Goal: Task Accomplishment & Management: Use online tool/utility

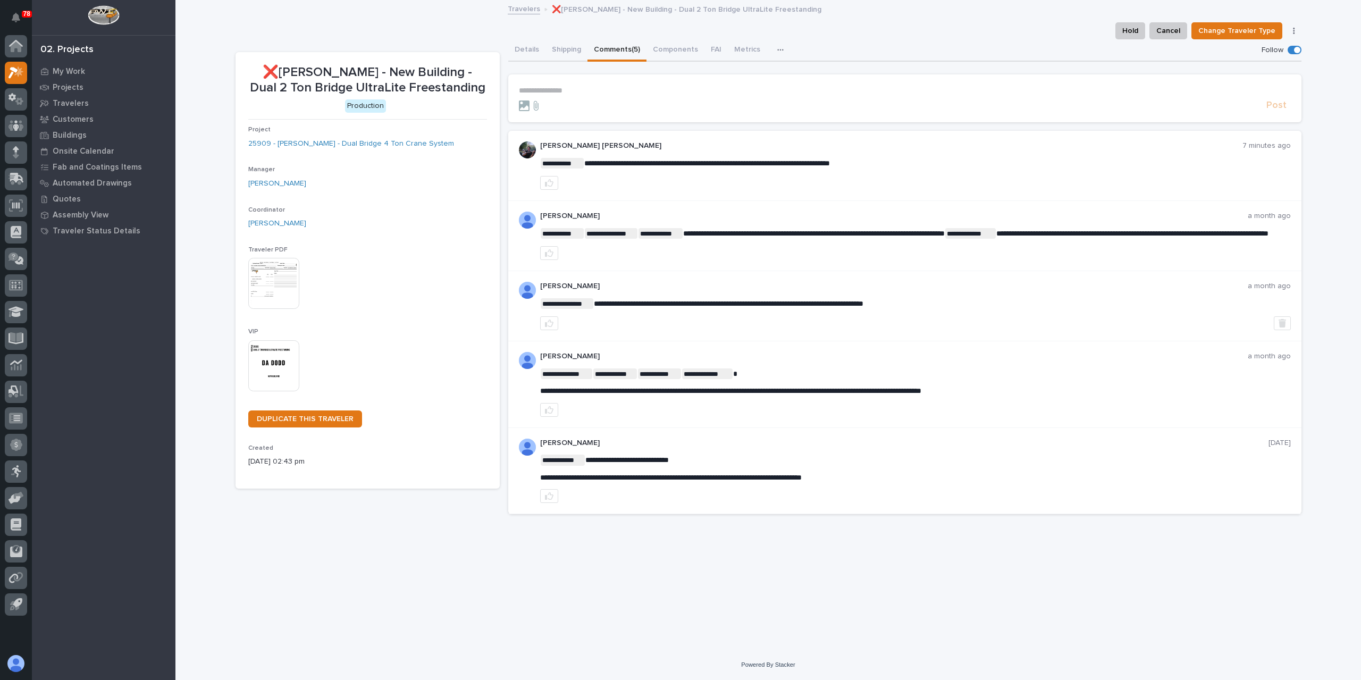
click at [575, 91] on p "**********" at bounding box center [905, 90] width 772 height 9
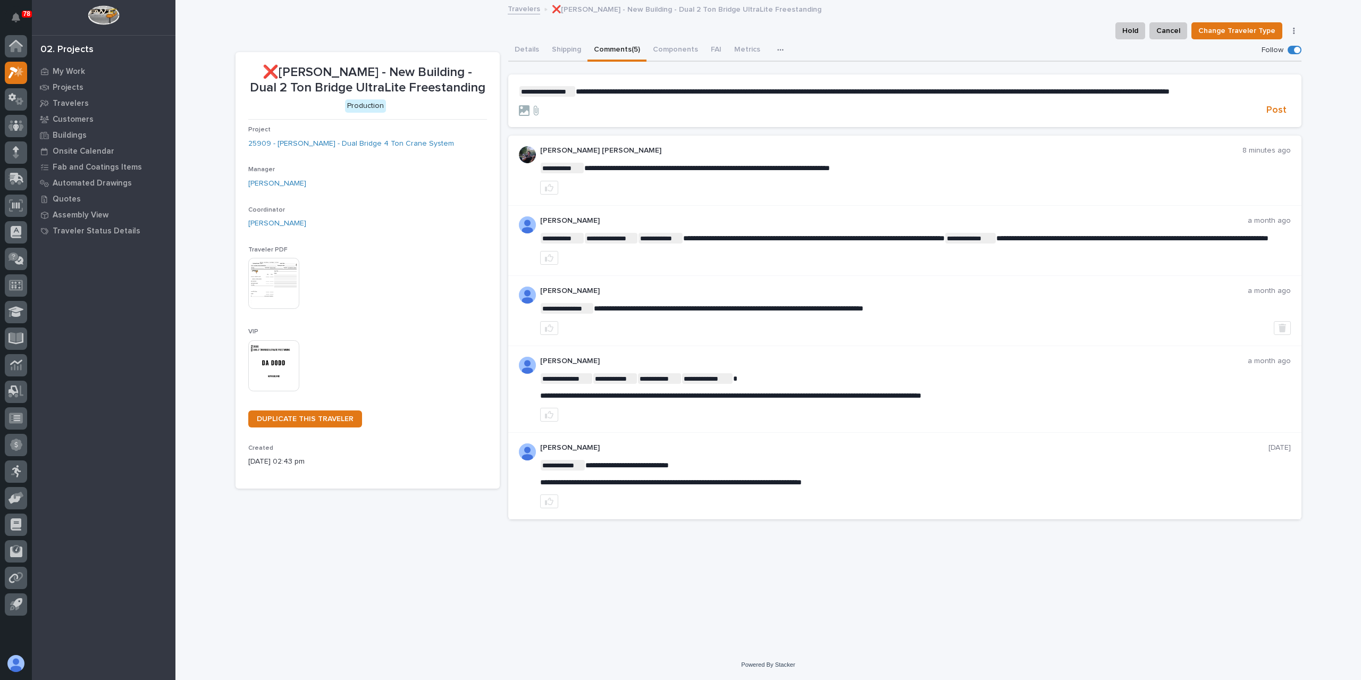
drag, startPoint x: 1135, startPoint y: 91, endPoint x: 1121, endPoint y: 116, distance: 28.8
click at [1121, 116] on div "Post" at bounding box center [905, 110] width 772 height 12
click at [1280, 111] on span "Post" at bounding box center [1277, 110] width 20 height 12
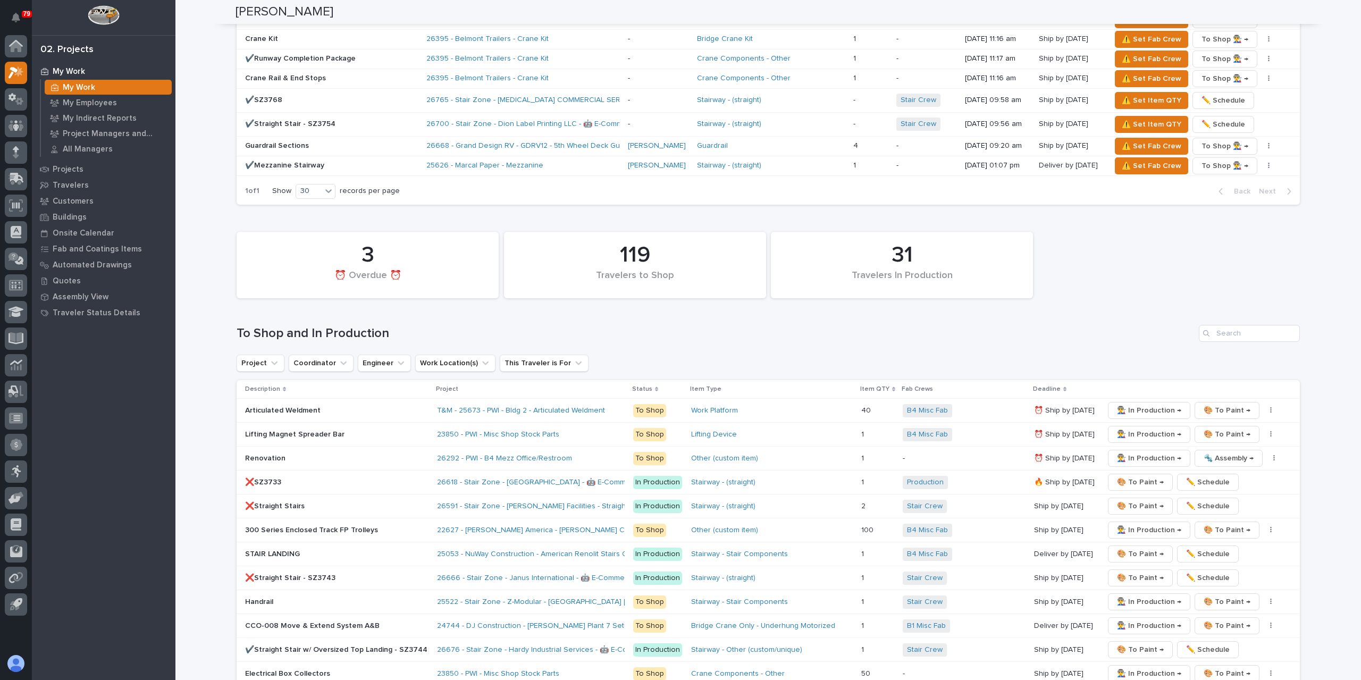
scroll to position [1649, 0]
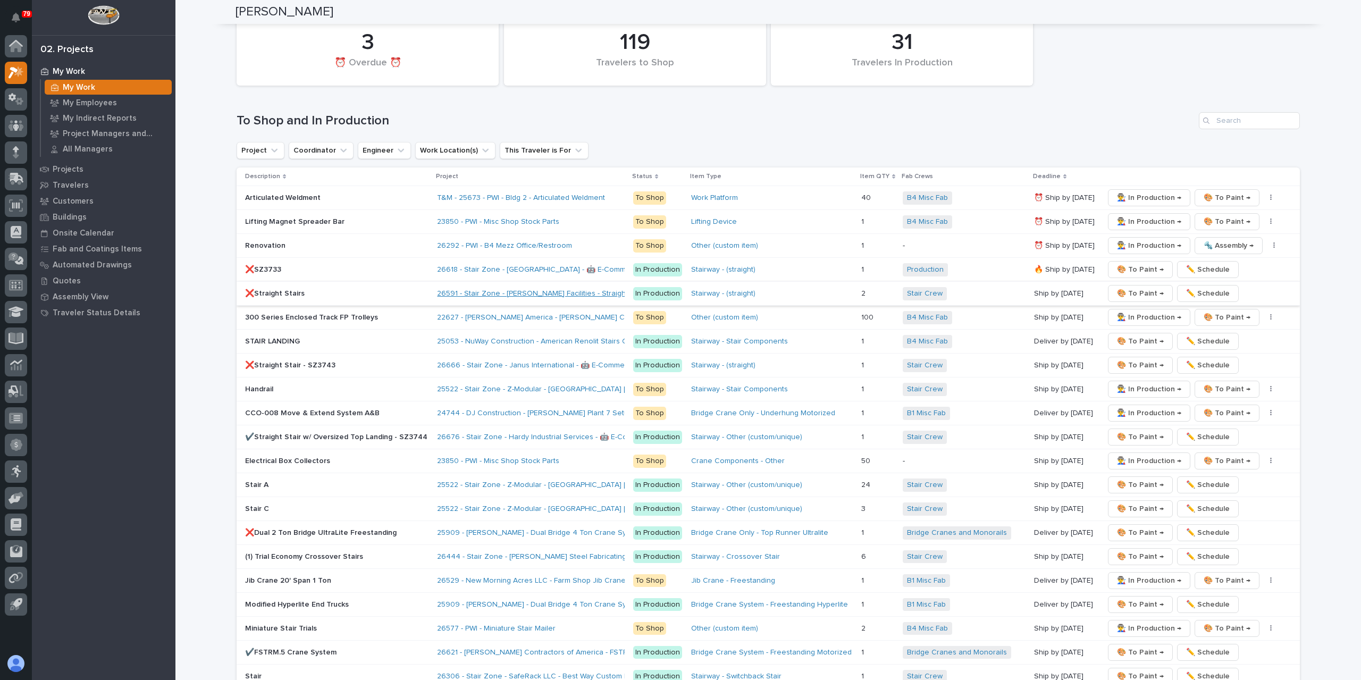
click at [497, 289] on link "26591 - Stair Zone - [PERSON_NAME] Facilities - Straight Stair x 2 UPS" at bounding box center [555, 293] width 237 height 9
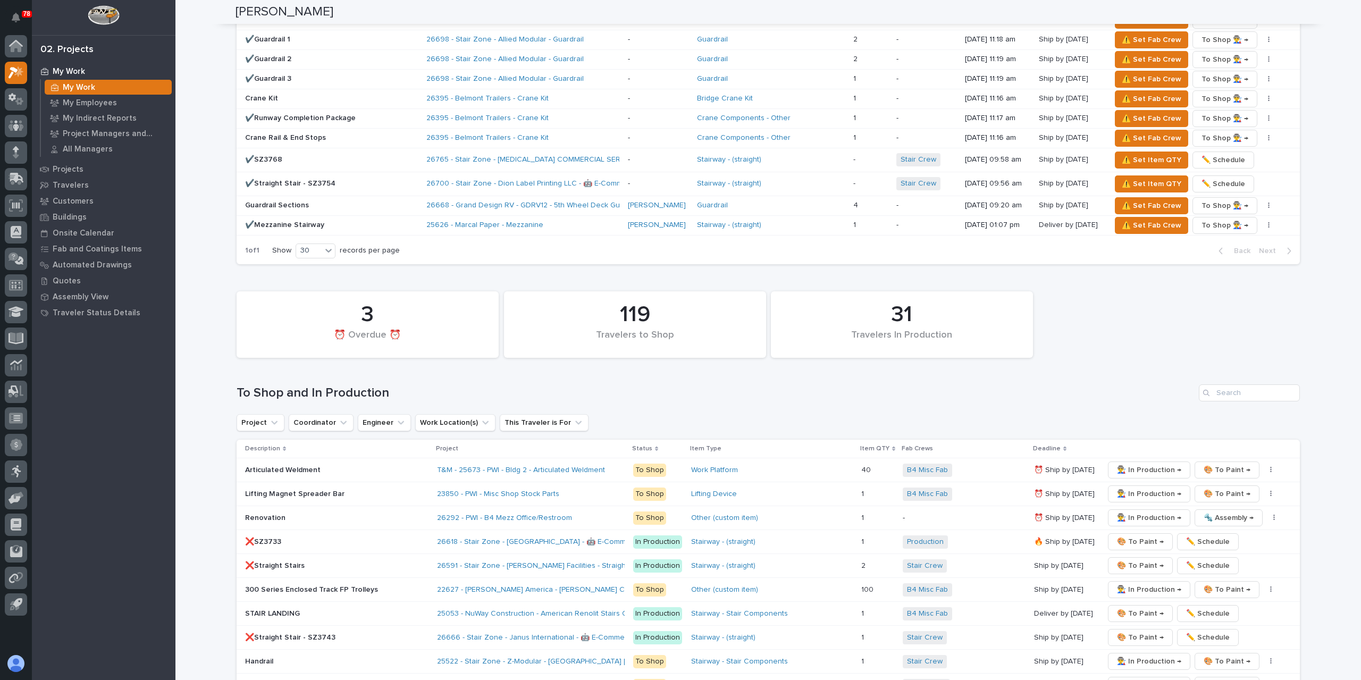
scroll to position [1489, 0]
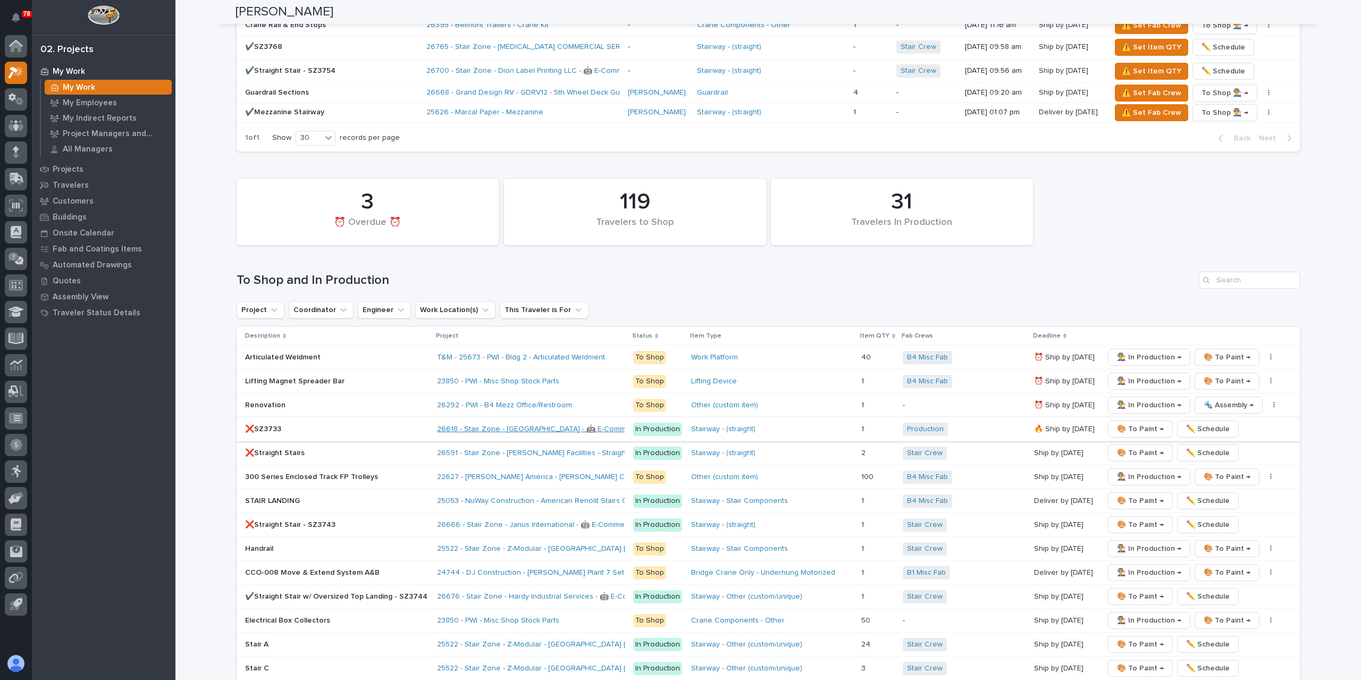
click at [505, 425] on link "26618 - Stair Zone - [GEOGRAPHIC_DATA] - 🤖 E-Commerce Stair Order" at bounding box center [559, 429] width 245 height 9
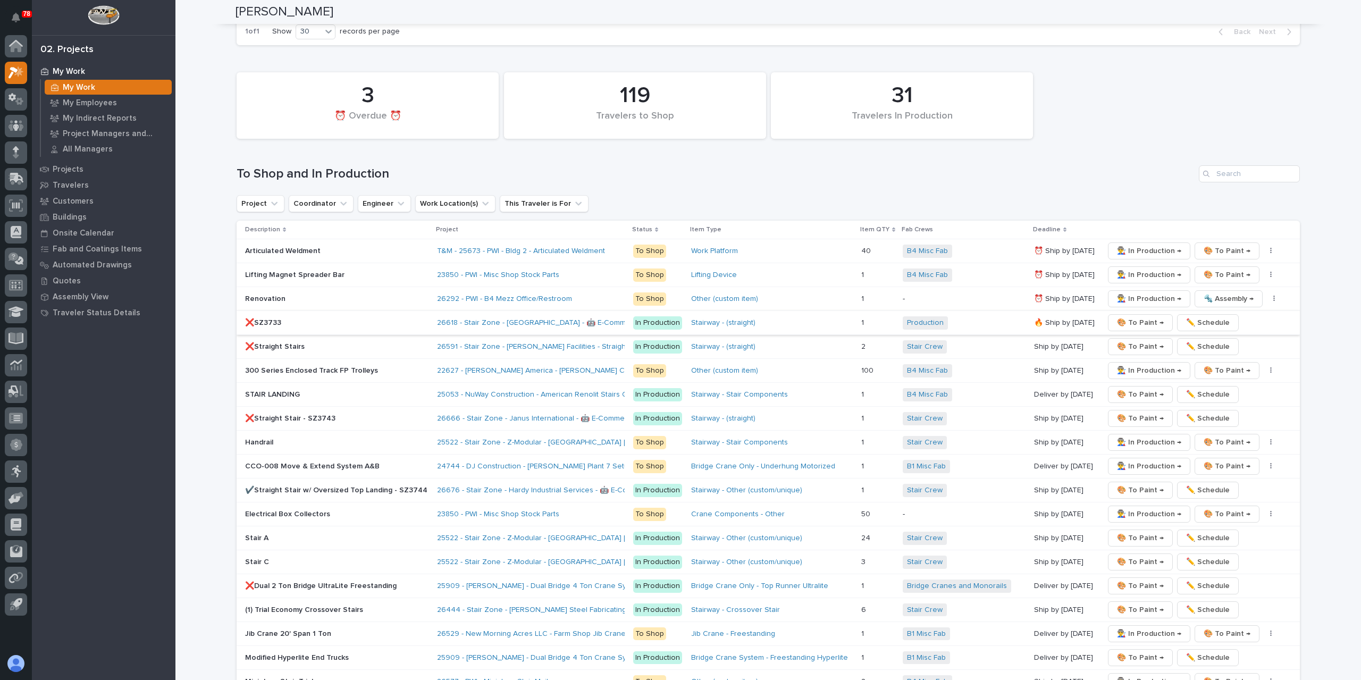
click at [1208, 316] on span "✏️ Schedule" at bounding box center [1209, 322] width 44 height 13
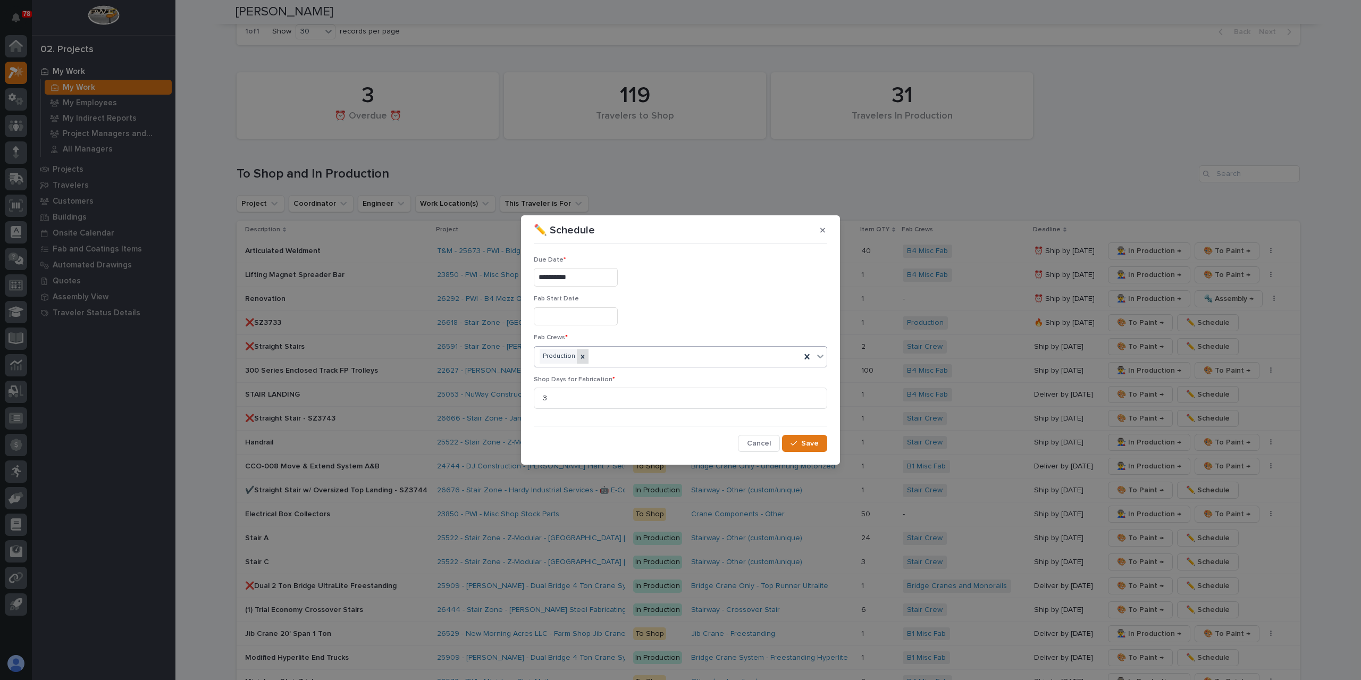
click at [581, 358] on icon at bounding box center [582, 356] width 7 height 7
click at [599, 358] on div "Select..." at bounding box center [673, 357] width 279 height 18
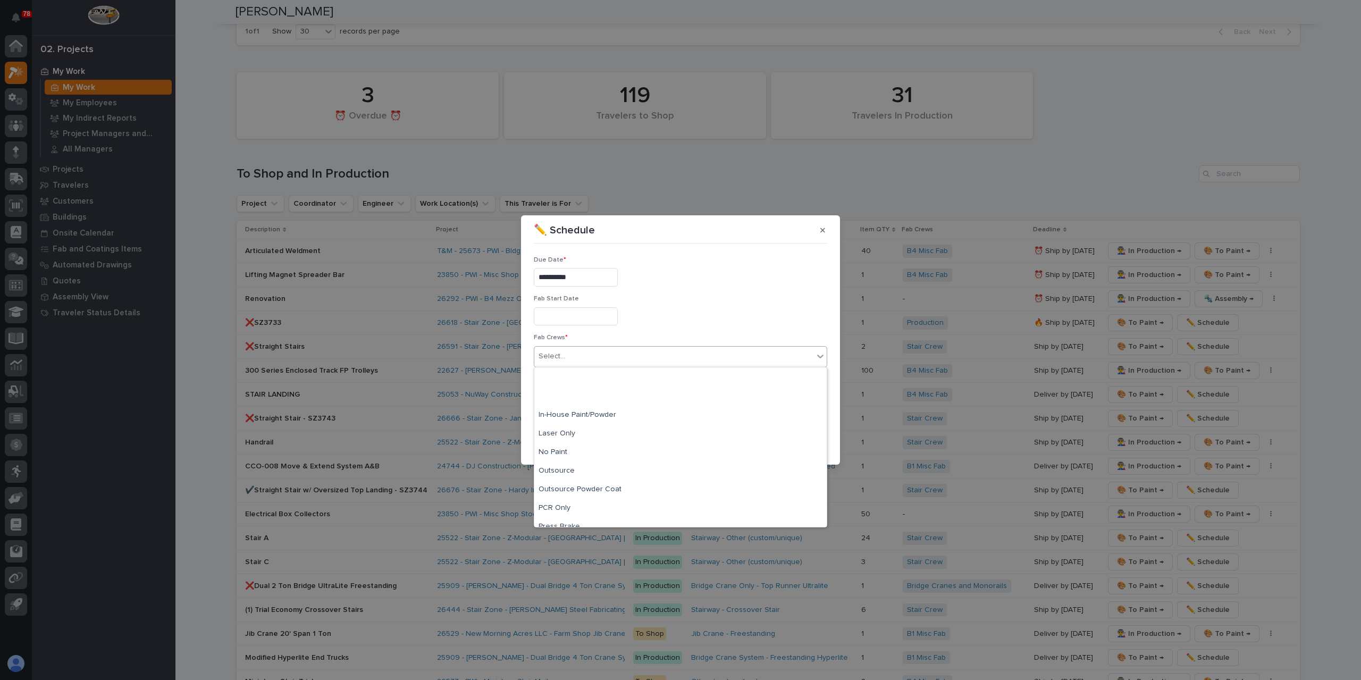
scroll to position [213, 0]
click at [574, 477] on div "Stair Crew" at bounding box center [680, 480] width 293 height 19
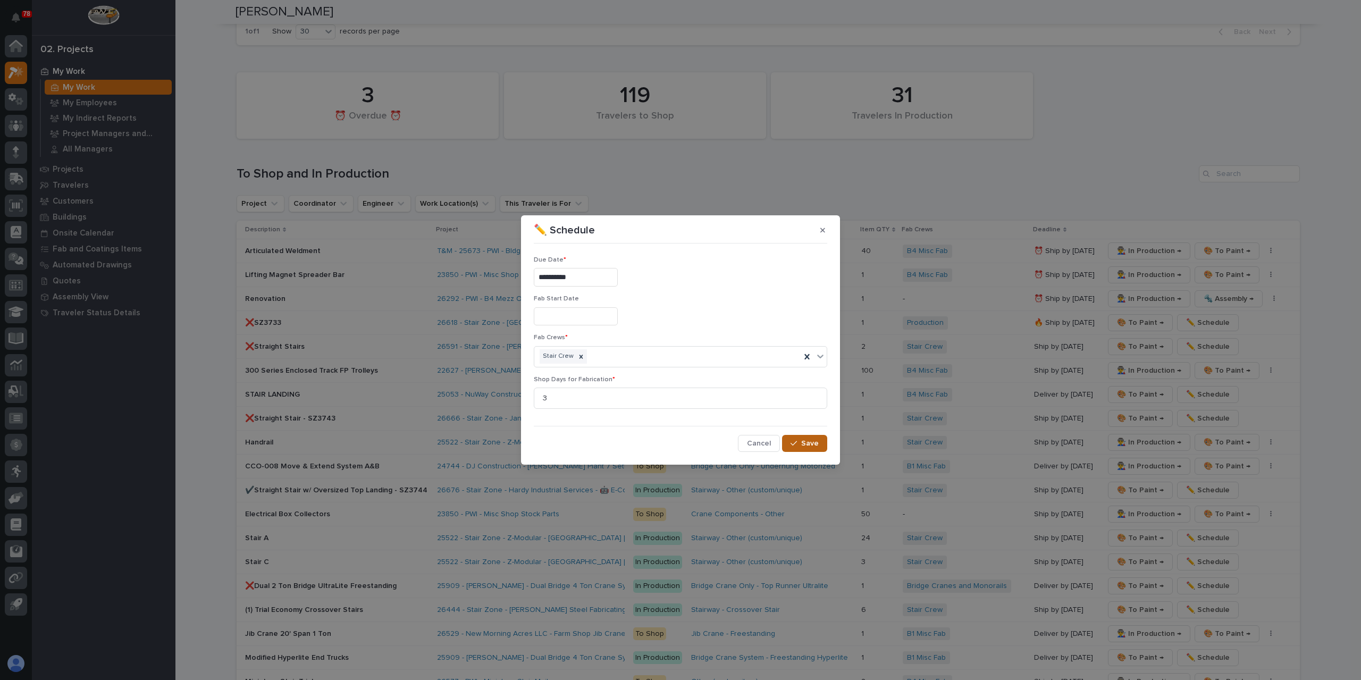
click at [797, 441] on icon "button" at bounding box center [794, 443] width 6 height 7
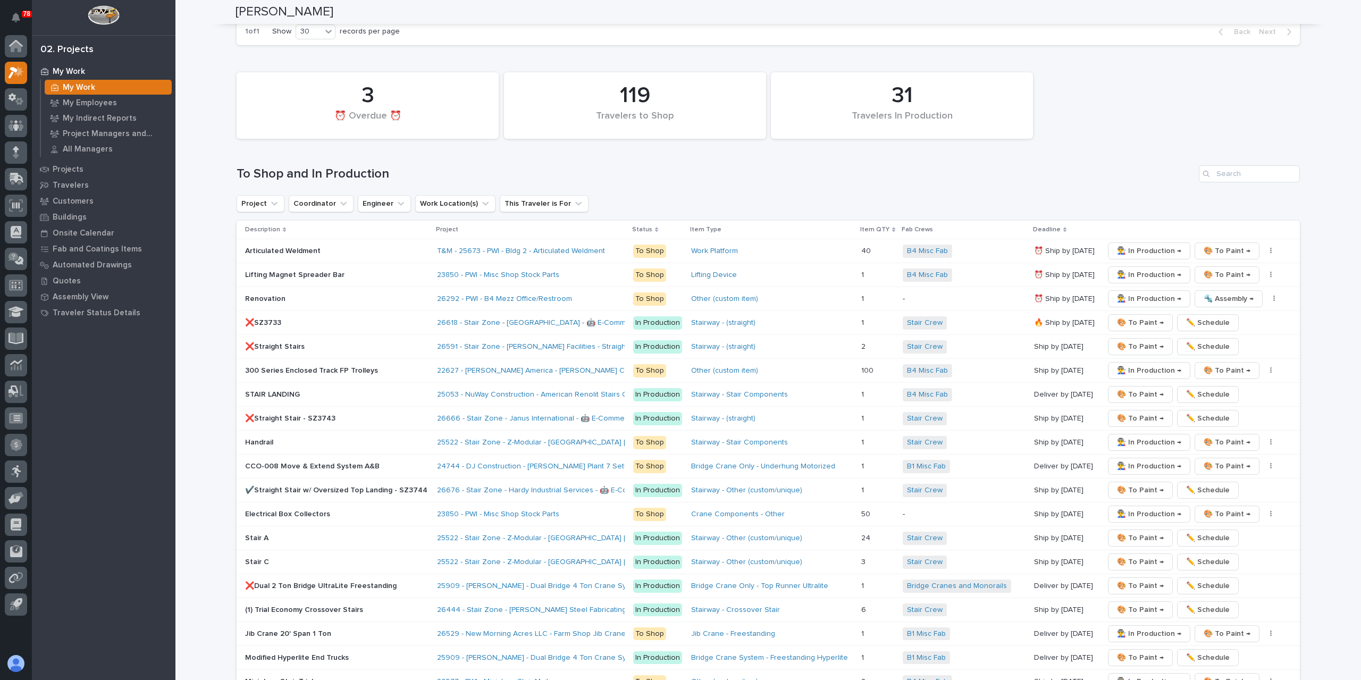
click at [270, 314] on div "❌SZ3733" at bounding box center [336, 323] width 183 height 18
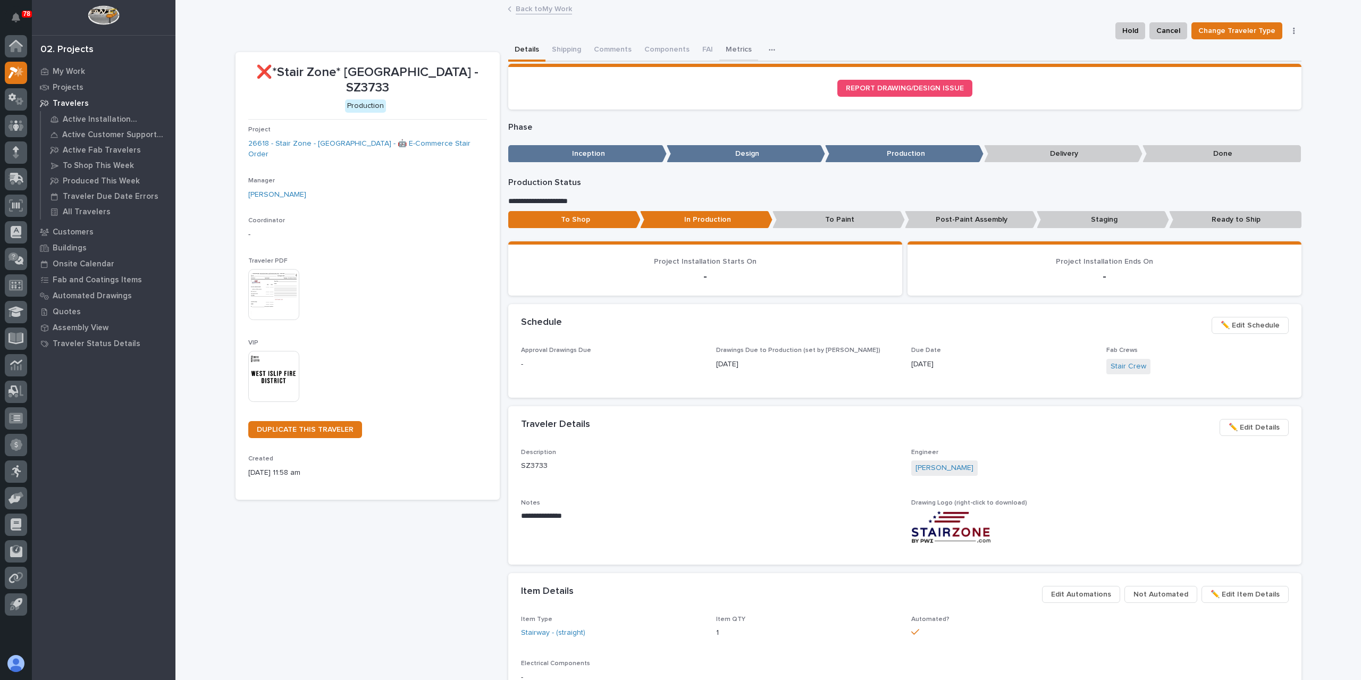
click at [724, 51] on button "Metrics" at bounding box center [739, 50] width 39 height 22
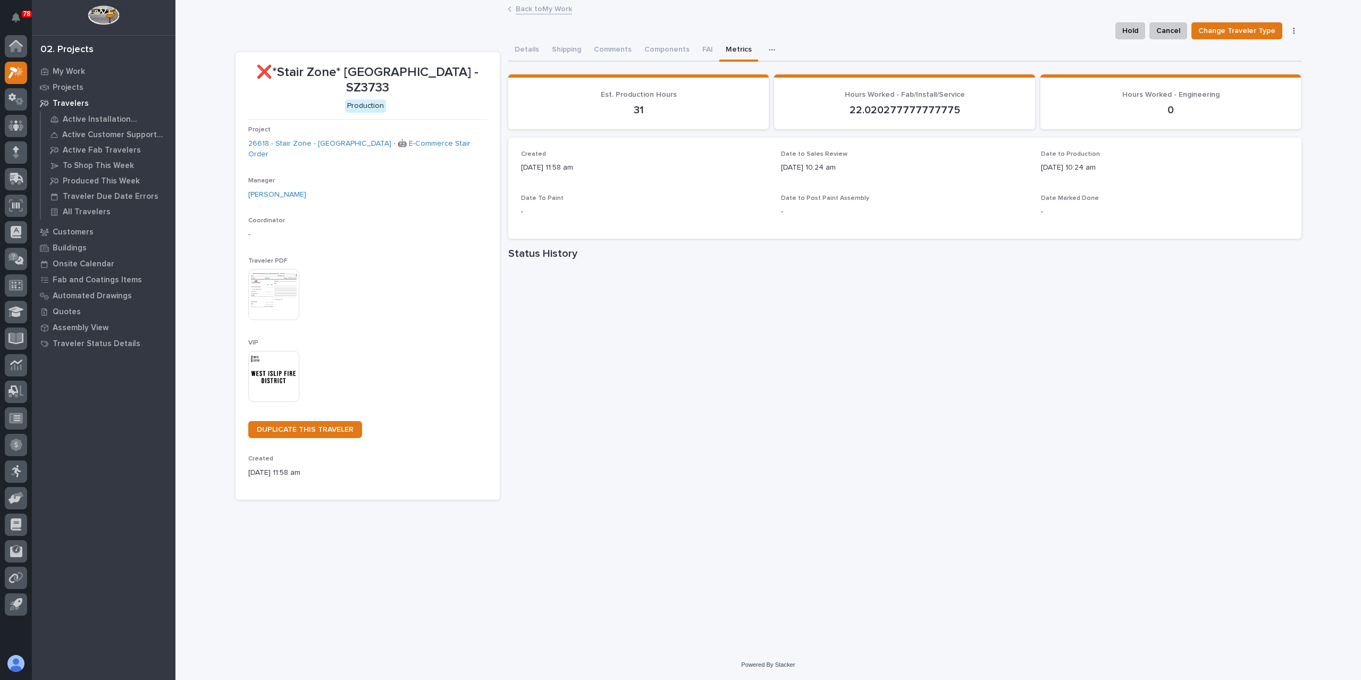
click at [556, 9] on link "Back to My Work" at bounding box center [544, 8] width 56 height 12
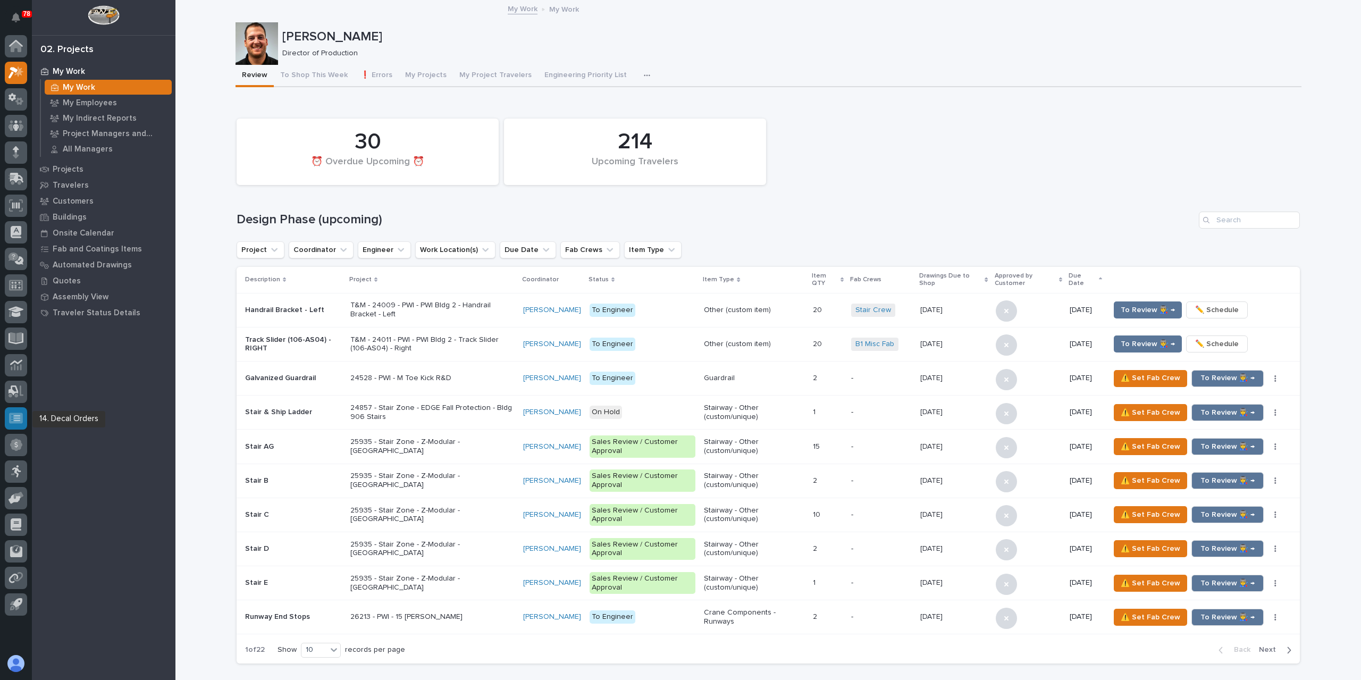
click at [9, 422] on icon at bounding box center [16, 418] width 14 height 12
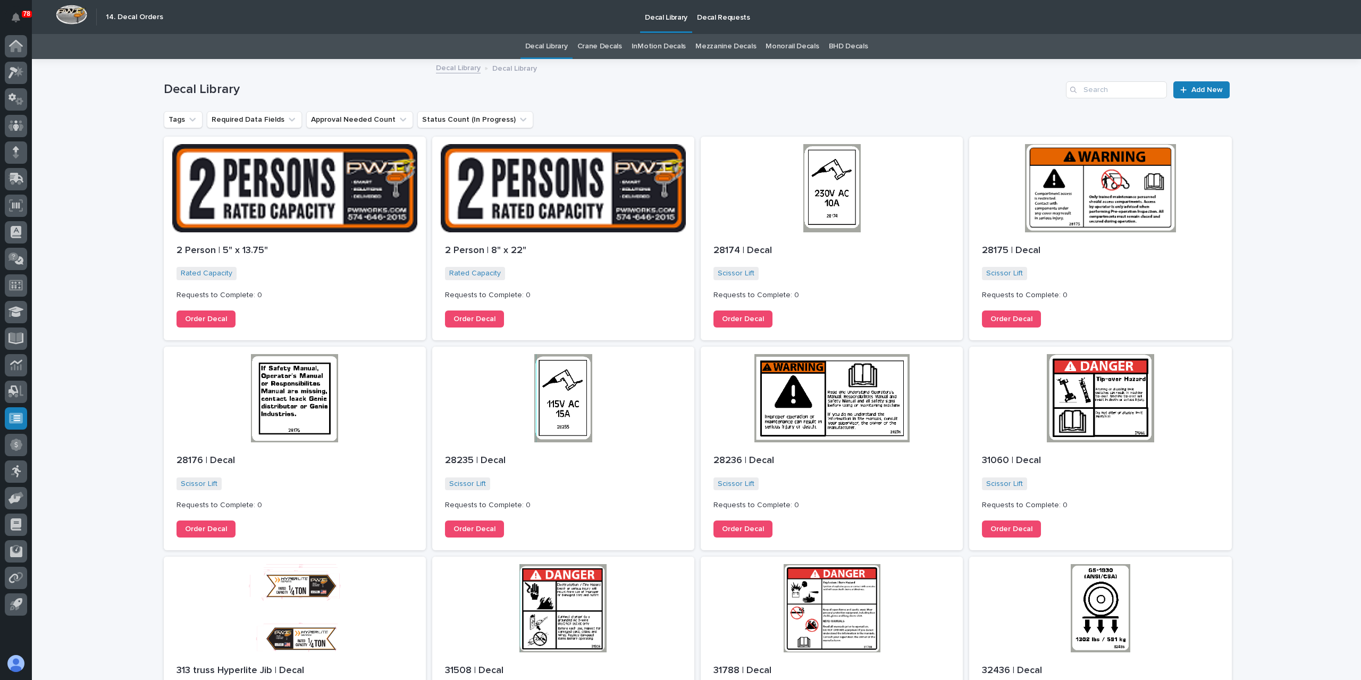
click at [850, 51] on link "BHD Decals" at bounding box center [848, 46] width 39 height 25
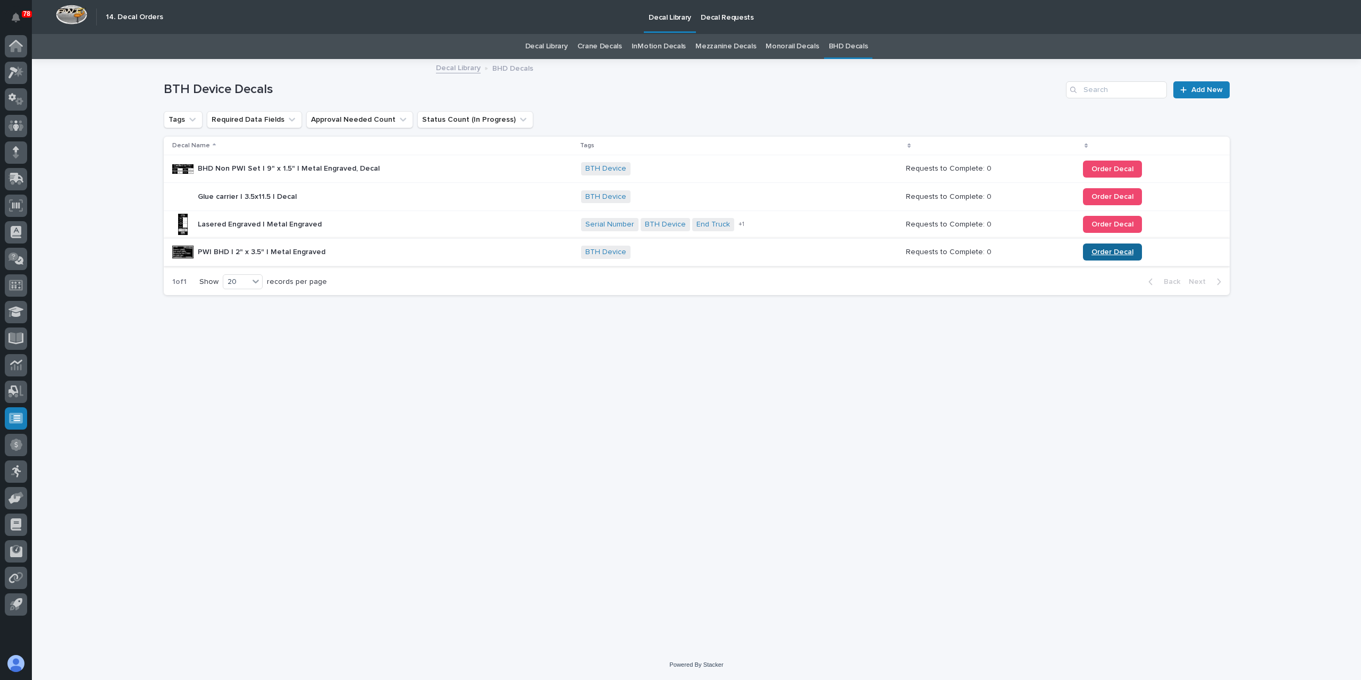
click at [1120, 250] on span "Order Decal" at bounding box center [1113, 251] width 42 height 7
